Goal: Information Seeking & Learning: Learn about a topic

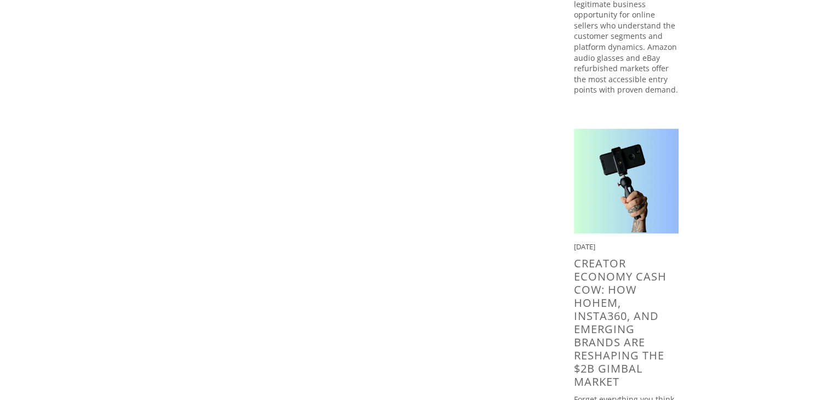
scroll to position [182, 0]
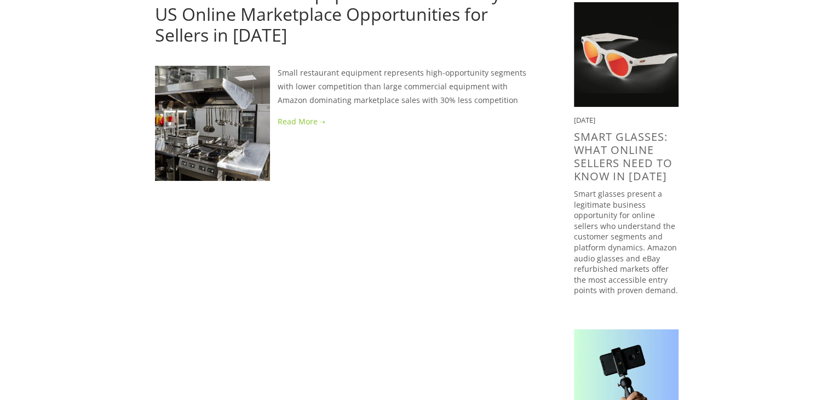
click at [303, 124] on link at bounding box center [347, 121] width 384 height 14
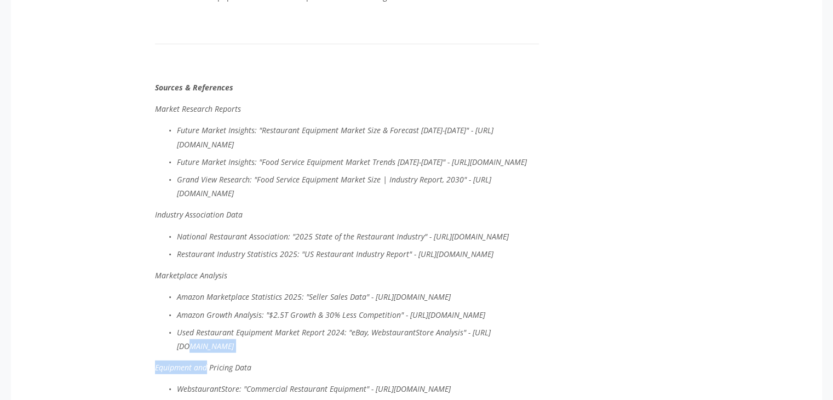
scroll to position [3011, 0]
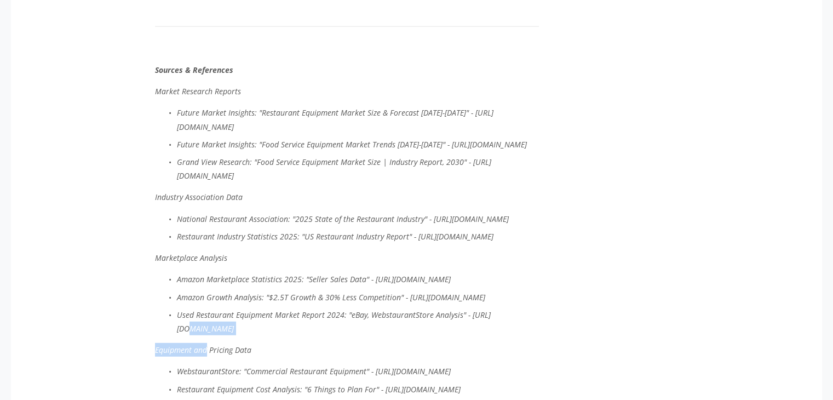
drag, startPoint x: 427, startPoint y: 214, endPoint x: 460, endPoint y: 228, distance: 36.3
click at [460, 226] on p "National Restaurant Association: "2025 State of the Restaurant Industry" - [URL…" at bounding box center [358, 219] width 362 height 14
drag, startPoint x: 413, startPoint y: 245, endPoint x: 416, endPoint y: 255, distance: 9.9
click at [416, 243] on p "Restaurant Industry Statistics 2025: "US Restaurant Industry Report" - [URL][DO…" at bounding box center [358, 236] width 362 height 14
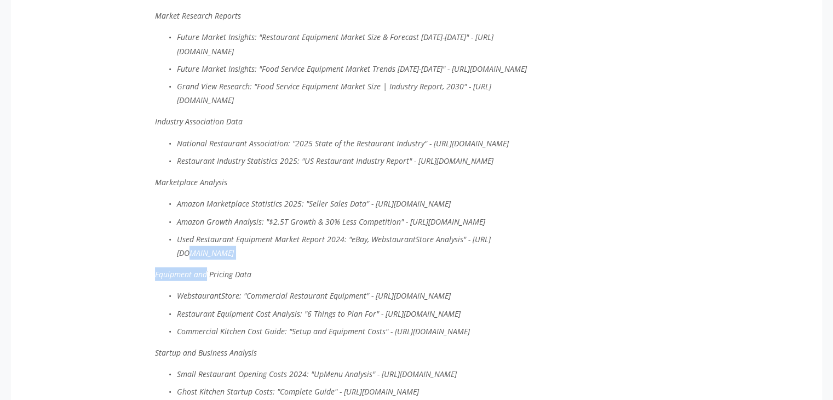
scroll to position [3101, 0]
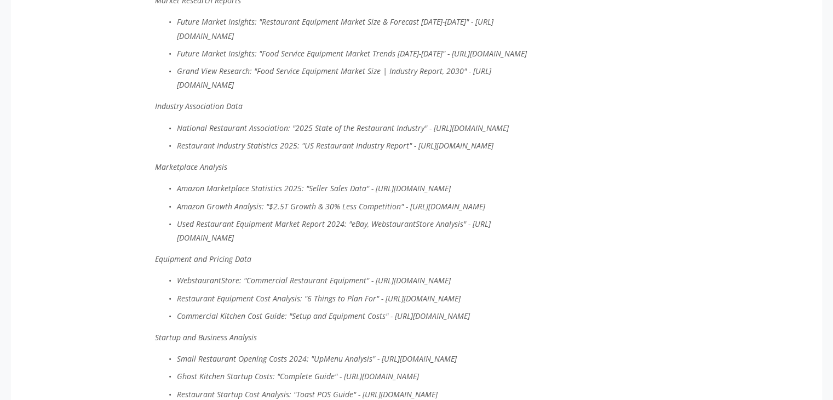
click at [366, 174] on p "Marketplace Analysis" at bounding box center [347, 167] width 384 height 14
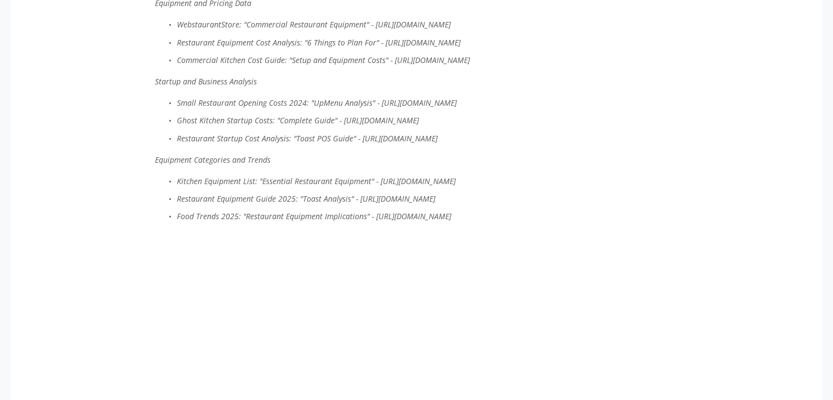
scroll to position [3375, 0]
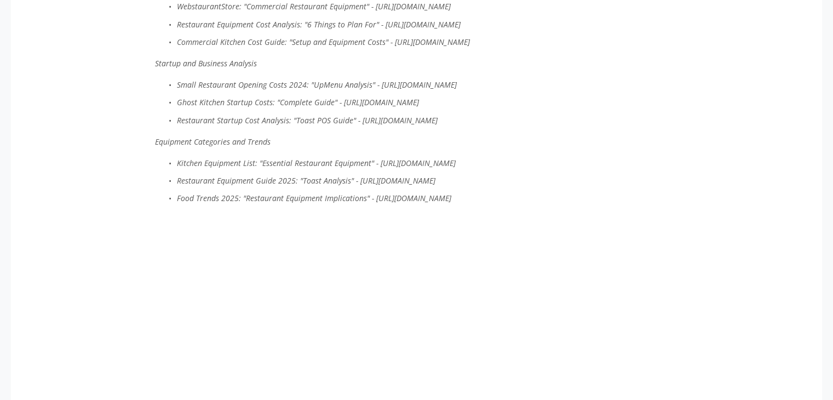
drag, startPoint x: 372, startPoint y: 356, endPoint x: 382, endPoint y: 372, distance: 19.4
click at [382, 205] on p "Food Trends 2025: "Restaurant Equipment Implications" - [URL][DOMAIN_NAME]" at bounding box center [358, 198] width 362 height 14
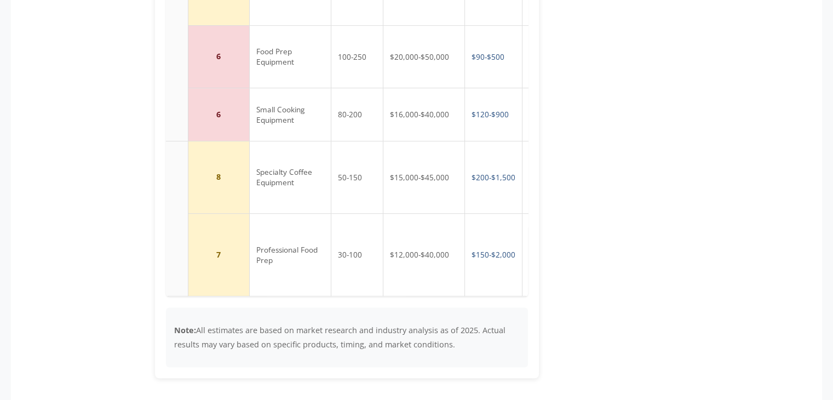
scroll to position [0, 102]
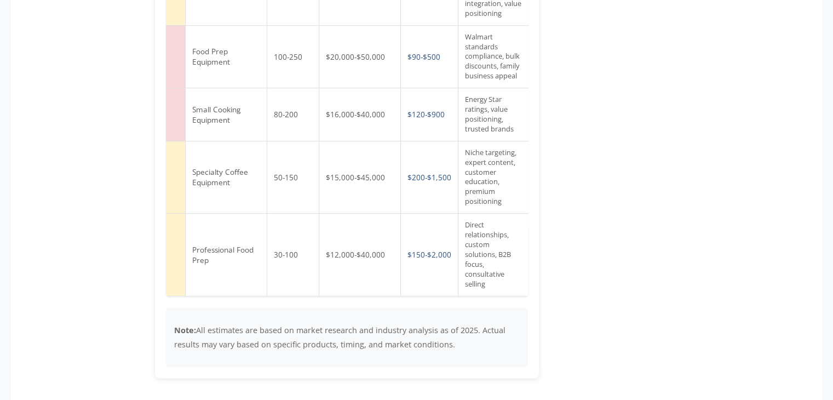
drag, startPoint x: 172, startPoint y: 143, endPoint x: 545, endPoint y: 274, distance: 395.2
copy table
click at [644, 234] on main "Anojan Abel July 14, 2025 Small Restaurant Equipment Market Analysis: US Online…" at bounding box center [416, 315] width 558 height 3934
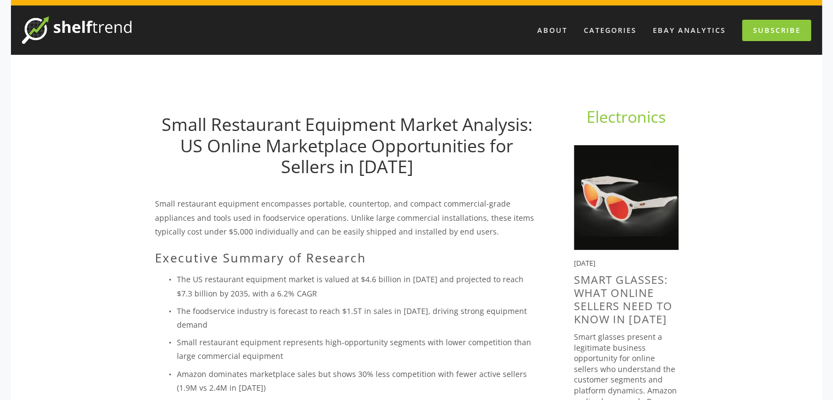
scroll to position [0, 0]
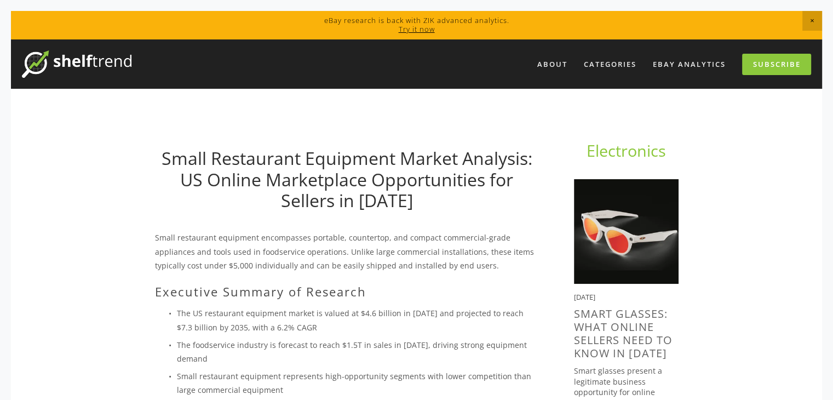
drag, startPoint x: 467, startPoint y: 206, endPoint x: 462, endPoint y: 198, distance: 9.1
click at [467, 205] on h1 "Small Restaurant Equipment Market Analysis: US Online Marketplace Opportunities…" at bounding box center [347, 179] width 384 height 63
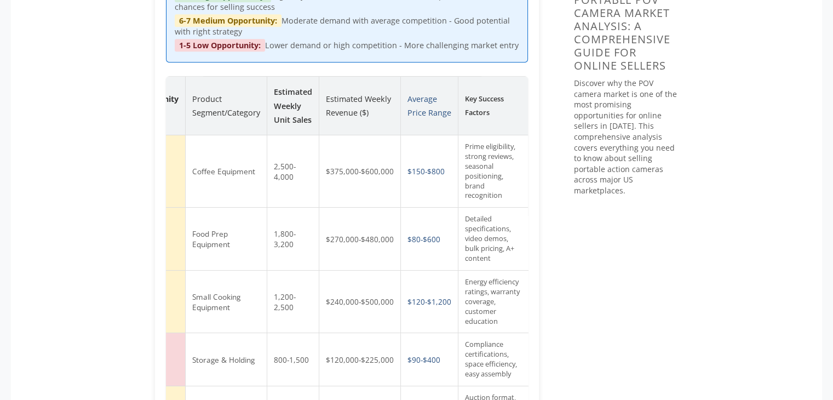
scroll to position [1186, 0]
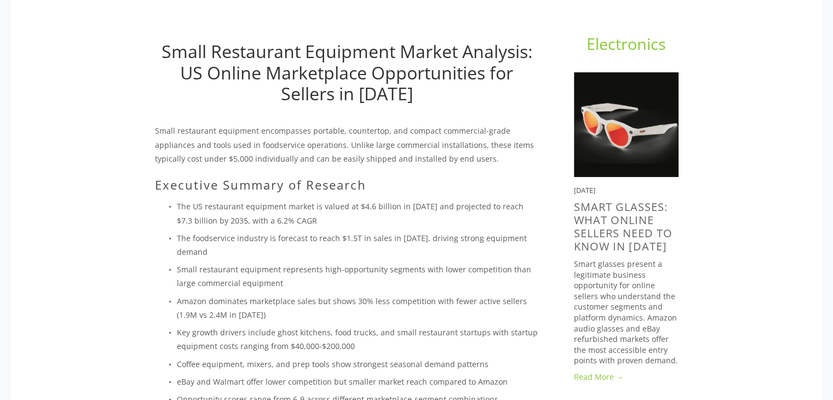
scroll to position [91, 0]
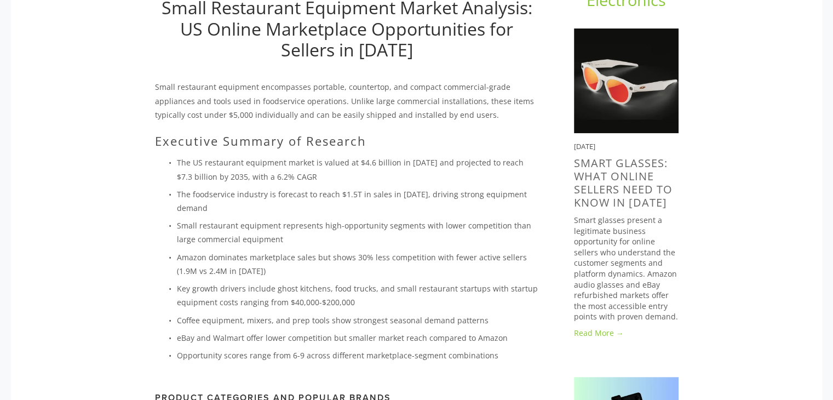
scroll to position [182, 0]
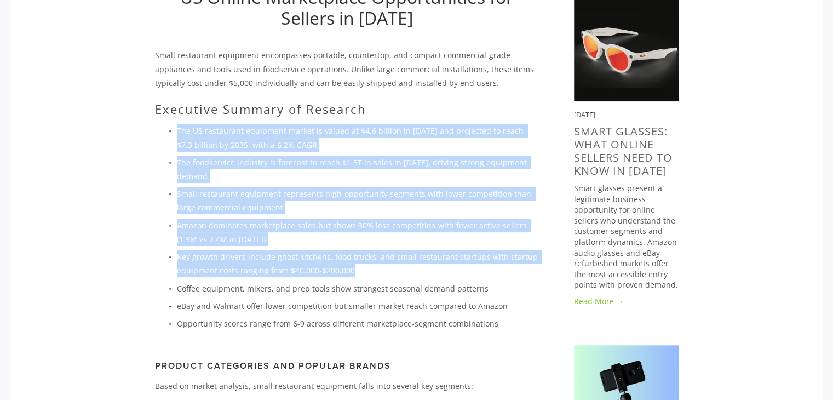
drag, startPoint x: 174, startPoint y: 125, endPoint x: 359, endPoint y: 274, distance: 236.7
click at [359, 274] on ul "The US restaurant equipment market is valued at $4.6 billion in 2025 and projec…" at bounding box center [347, 227] width 384 height 206
copy ul "The US restaurant equipment market is valued at $4.6 billion in 2025 and projec…"
click at [396, 208] on p "Small restaurant equipment represents high-opportunity segments with lower comp…" at bounding box center [358, 200] width 362 height 27
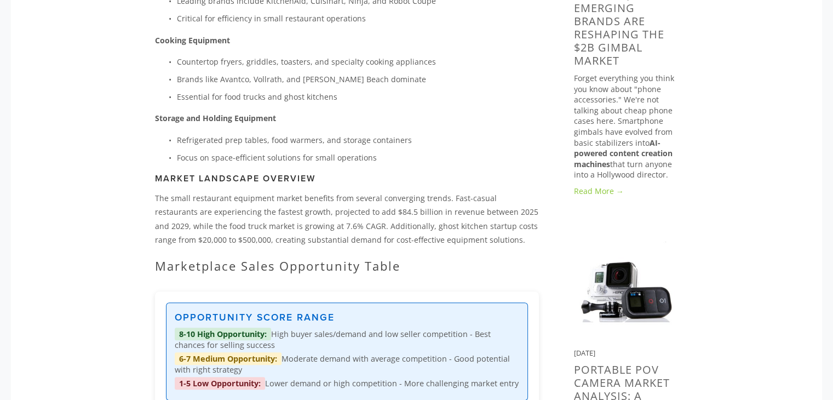
scroll to position [730, 0]
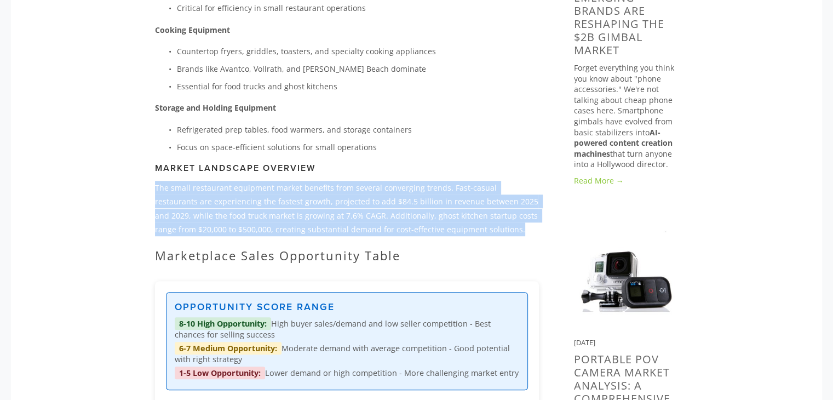
drag, startPoint x: 155, startPoint y: 184, endPoint x: 506, endPoint y: 226, distance: 353.3
click at [506, 226] on p "The small restaurant equipment market benefits from several converging trends. …" at bounding box center [347, 208] width 384 height 55
copy p "The small restaurant equipment market benefits from several converging trends. …"
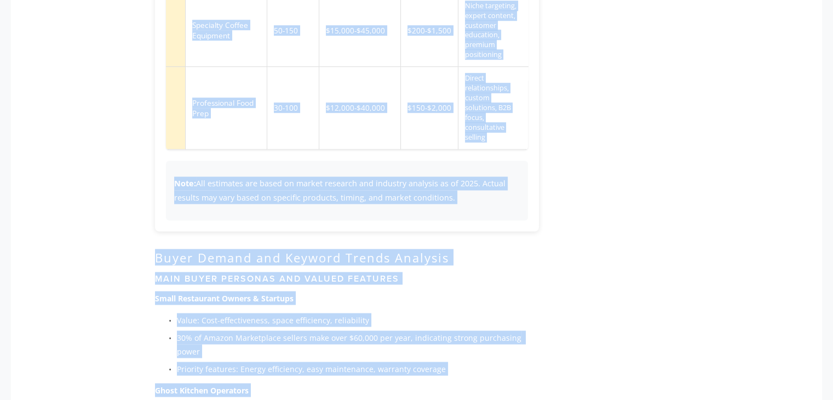
scroll to position [1796, 0]
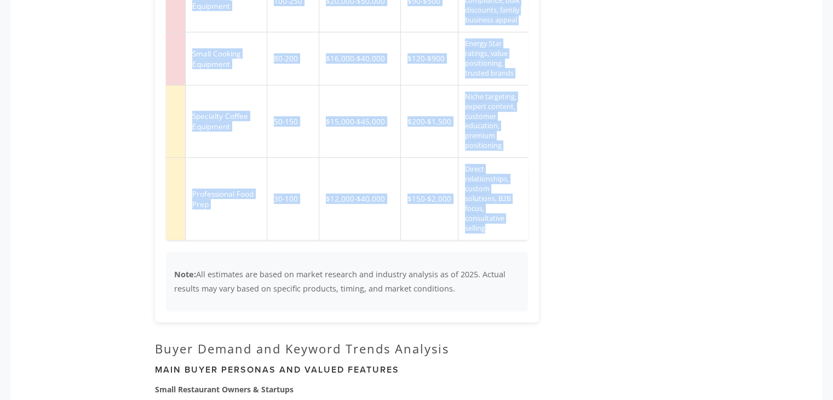
drag, startPoint x: 172, startPoint y: 144, endPoint x: 510, endPoint y: 215, distance: 344.6
copy table "Marketplace Opportunity Score Product Segment/Category Estimated Weekly Unit Sa…"
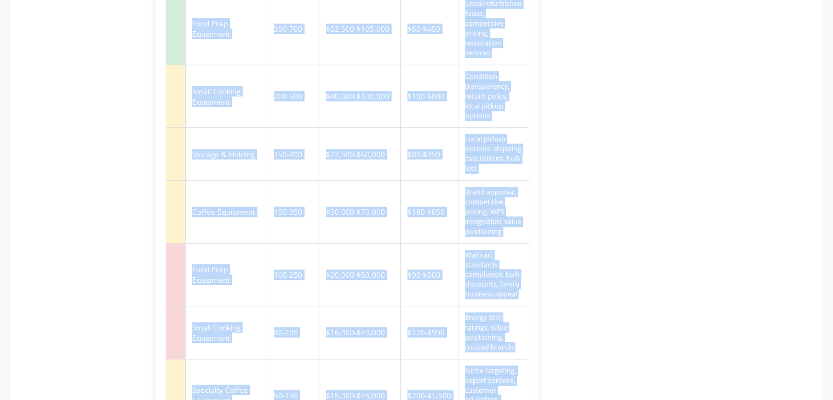
click at [384, 181] on td "$30,000-$70,000" at bounding box center [360, 212] width 82 height 63
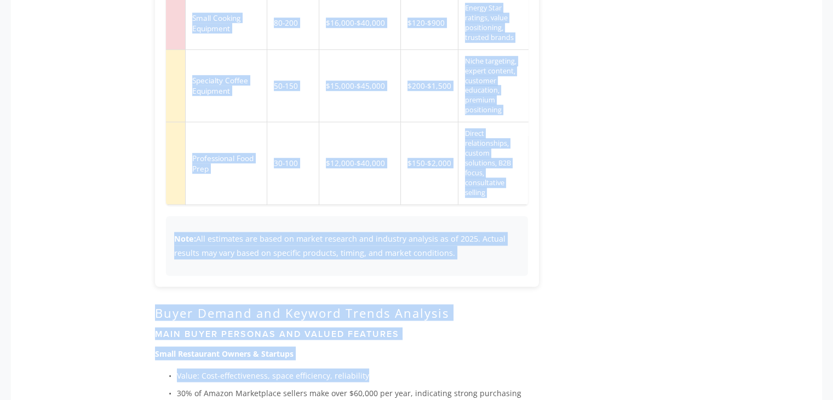
scroll to position [1846, 0]
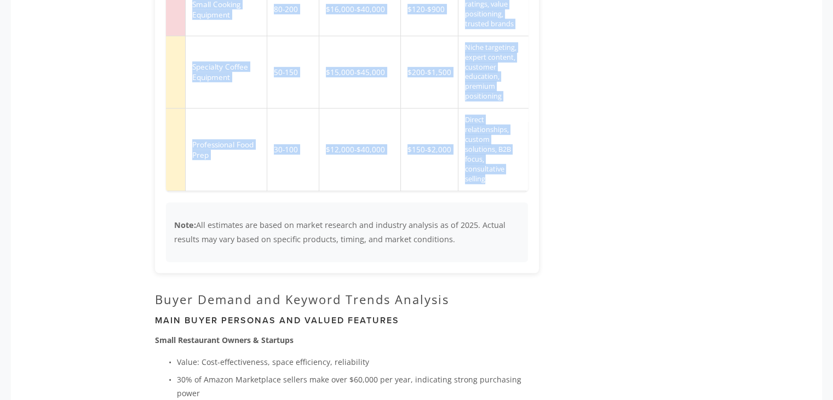
drag, startPoint x: 171, startPoint y: 77, endPoint x: 519, endPoint y: 164, distance: 358.8
copy table "Marketplace Opportunity Score Product Segment/Category Estimated Weekly Unit Sa…"
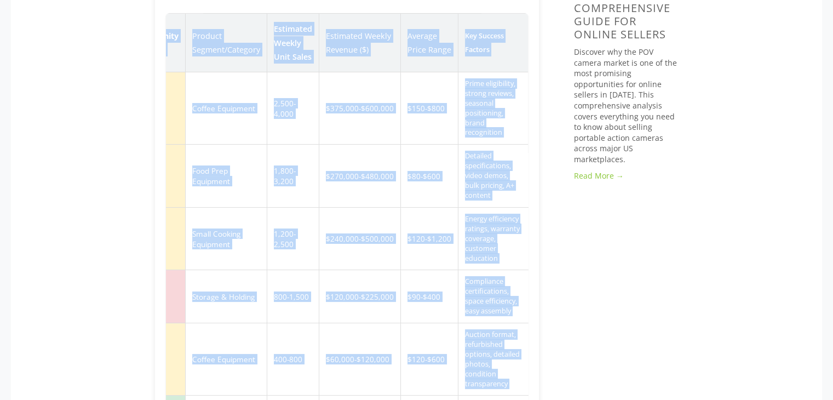
scroll to position [1298, 0]
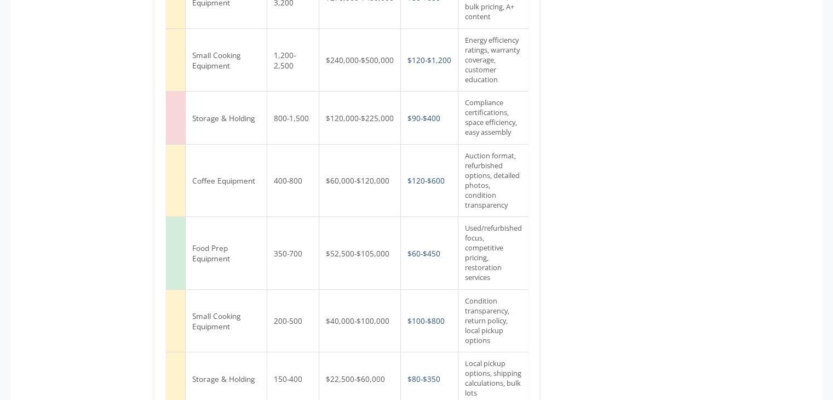
drag, startPoint x: 618, startPoint y: 151, endPoint x: 598, endPoint y: 149, distance: 20.3
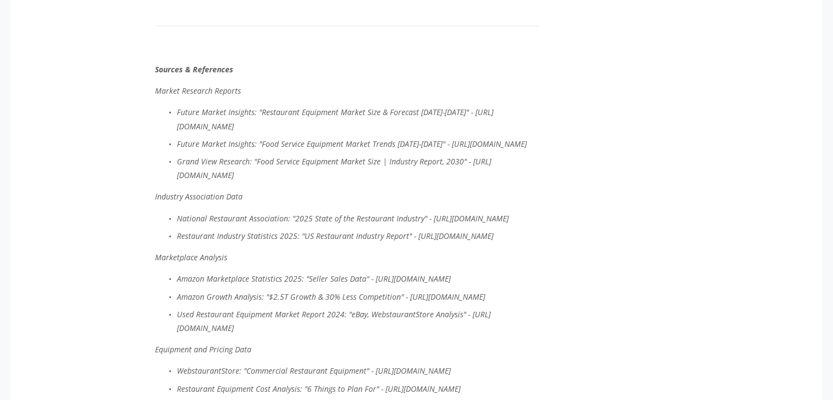
scroll to position [3031, 0]
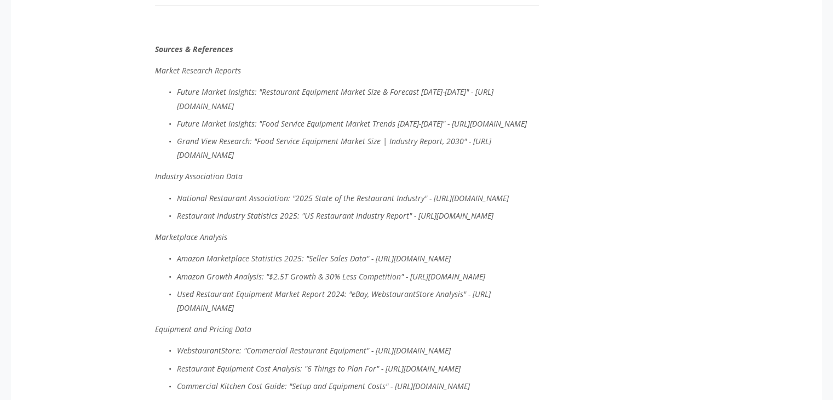
click at [424, 196] on em "National Restaurant Association: "2025 State of the Restaurant Industry" - [URL…" at bounding box center [343, 198] width 332 height 10
click at [426, 193] on em "National Restaurant Association: "2025 State of the Restaurant Industry" - [URL…" at bounding box center [343, 198] width 332 height 10
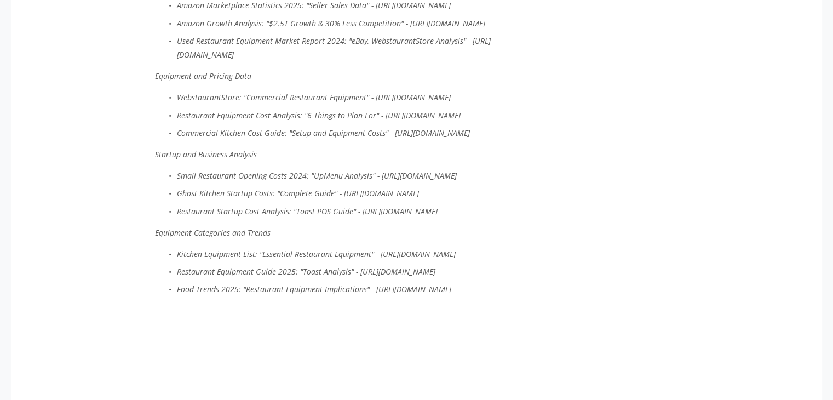
scroll to position [3305, 0]
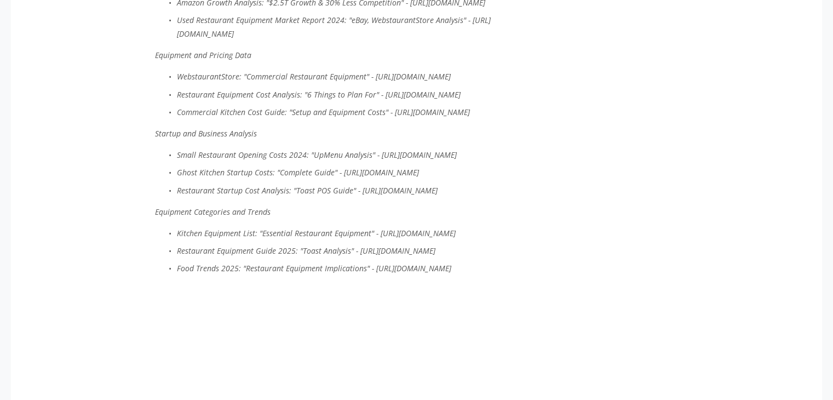
drag, startPoint x: 372, startPoint y: 127, endPoint x: 382, endPoint y: 136, distance: 12.8
click at [382, 83] on p "WebstaurantStore: "Commercial Restaurant Equipment" - [URL][DOMAIN_NAME]" at bounding box center [358, 77] width 362 height 14
drag, startPoint x: 380, startPoint y: 158, endPoint x: 389, endPoint y: 176, distance: 20.8
click at [389, 101] on p "Restaurant Equipment Cost Analysis: "6 Things to Plan For" - [URL][DOMAIN_NAME]" at bounding box center [358, 95] width 362 height 14
click at [297, 213] on div "Sources & References Market Research Reports Future Market Insights: "Restauran…" at bounding box center [347, 21] width 384 height 506
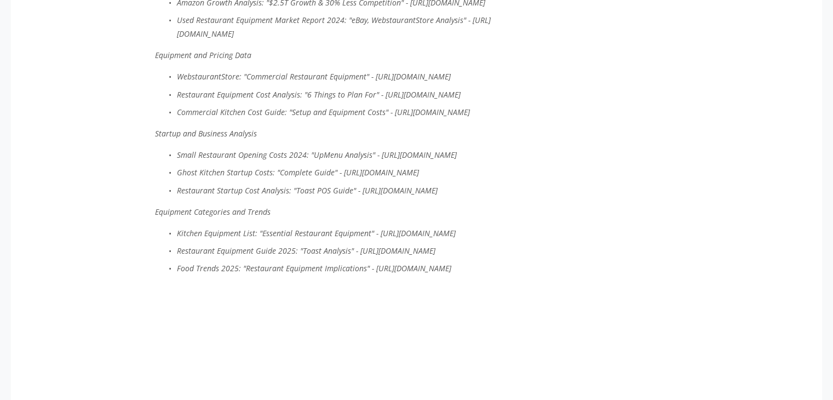
scroll to position [3396, 0]
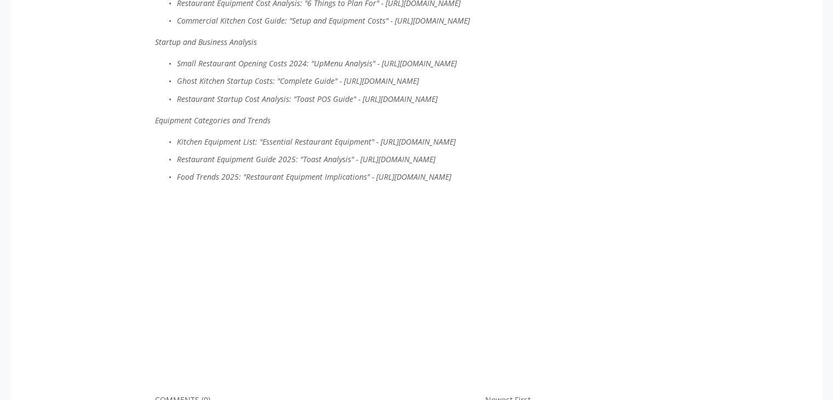
drag, startPoint x: 372, startPoint y: 332, endPoint x: 394, endPoint y: 349, distance: 27.3
click at [394, 183] on p "Food Trends 2025: "Restaurant Equipment Implications" - [URL][DOMAIN_NAME]" at bounding box center [358, 177] width 362 height 14
click at [297, 183] on p "Food Trends 2025: "Restaurant Equipment Implications" - [URL][DOMAIN_NAME]" at bounding box center [358, 177] width 362 height 14
click at [301, 182] on em "Food Trends 2025: "Restaurant Equipment Implications" - [URL][DOMAIN_NAME]" at bounding box center [314, 176] width 274 height 10
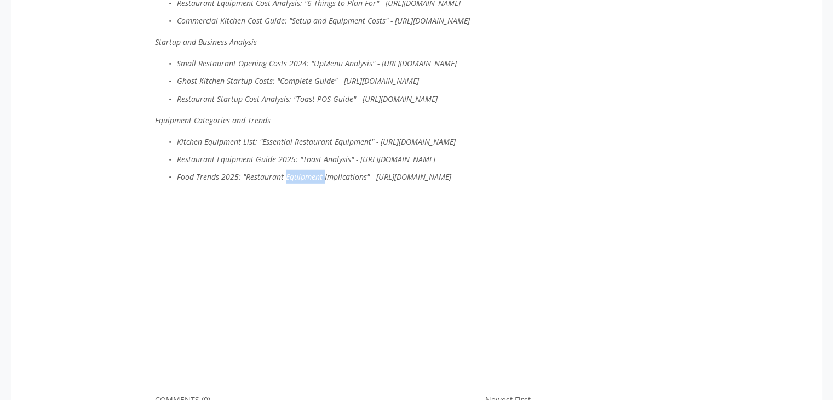
click at [301, 182] on em "Food Trends 2025: "Restaurant Equipment Implications" - [URL][DOMAIN_NAME]" at bounding box center [314, 176] width 274 height 10
click at [311, 183] on p "Food Trends 2025: "Restaurant Equipment Implications" - [URL][DOMAIN_NAME]" at bounding box center [358, 177] width 362 height 14
click at [333, 182] on em "Food Trends 2025: "Restaurant Equipment Implications" - [URL][DOMAIN_NAME]" at bounding box center [314, 176] width 274 height 10
click at [321, 182] on em "Food Trends 2025: "Restaurant Equipment Implications" - [URL][DOMAIN_NAME]" at bounding box center [314, 176] width 274 height 10
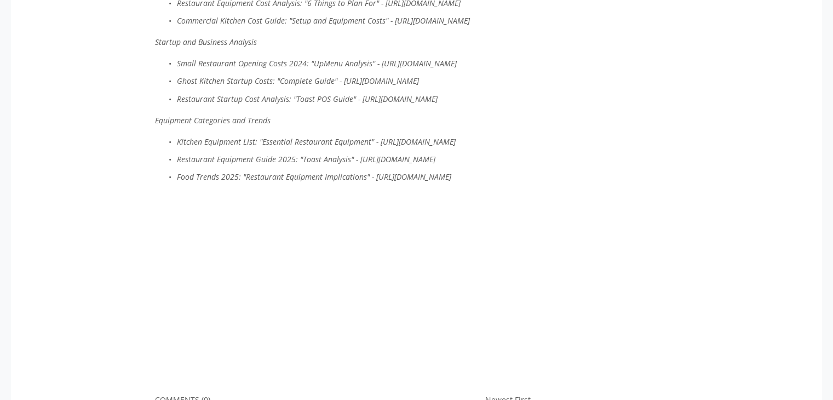
click at [315, 182] on em "Food Trends 2025: "Restaurant Equipment Implications" - [URL][DOMAIN_NAME]" at bounding box center [314, 176] width 274 height 10
click at [322, 182] on em "Food Trends 2025: "Restaurant Equipment Implications" - [URL][DOMAIN_NAME]" at bounding box center [314, 176] width 274 height 10
click at [308, 147] on em "Kitchen Equipment List: "Essential Restaurant Equipment" - [URL][DOMAIN_NAME]" at bounding box center [316, 141] width 279 height 10
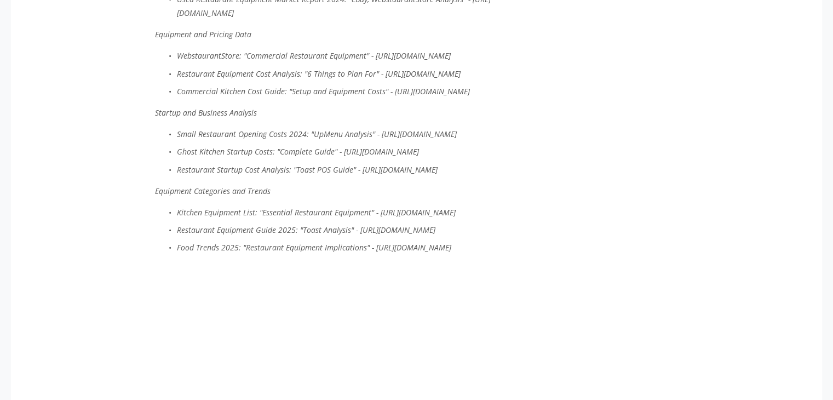
scroll to position [3305, 0]
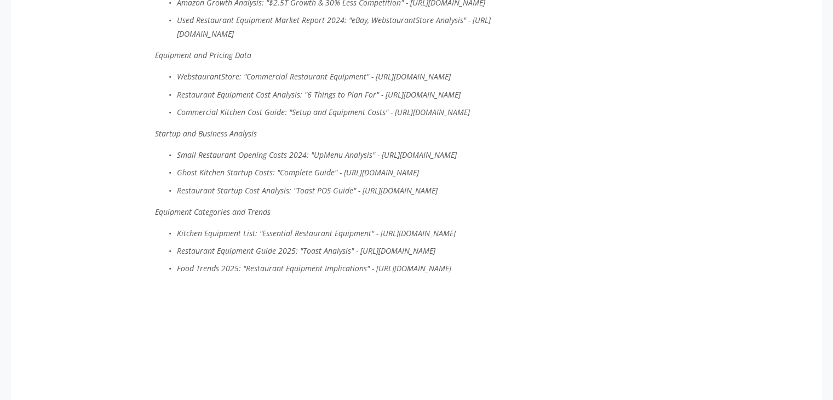
drag, startPoint x: 163, startPoint y: 88, endPoint x: 533, endPoint y: 73, distance: 370.9
click at [533, 41] on ul "Amazon Marketplace Statistics 2025: "Seller Sales Data" - https://capitalonesho…" at bounding box center [347, 9] width 384 height 63
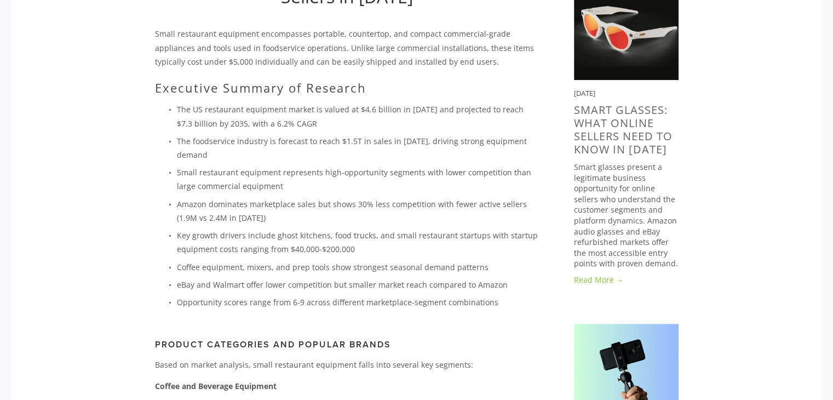
scroll to position [0, 0]
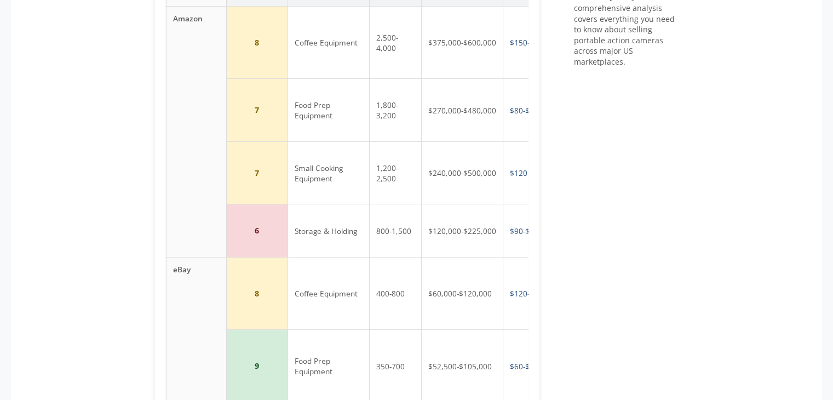
scroll to position [0, 102]
